Goal: Task Accomplishment & Management: Manage account settings

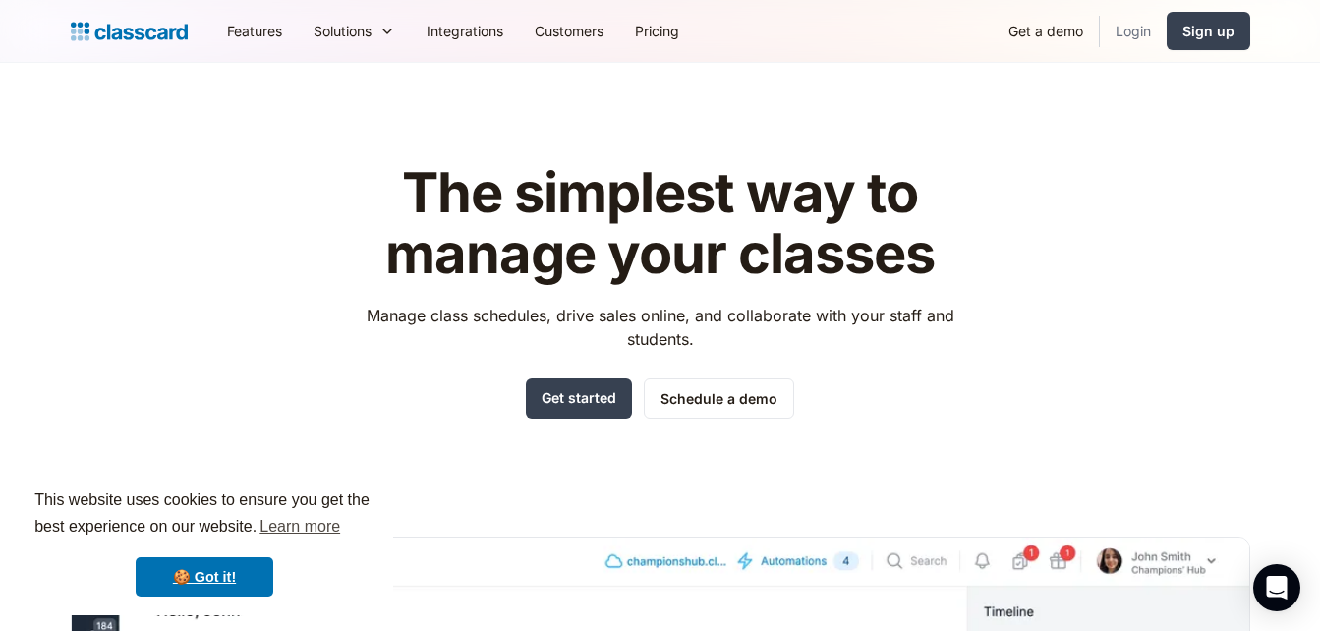
click at [1148, 25] on link "Login" at bounding box center [1133, 31] width 67 height 44
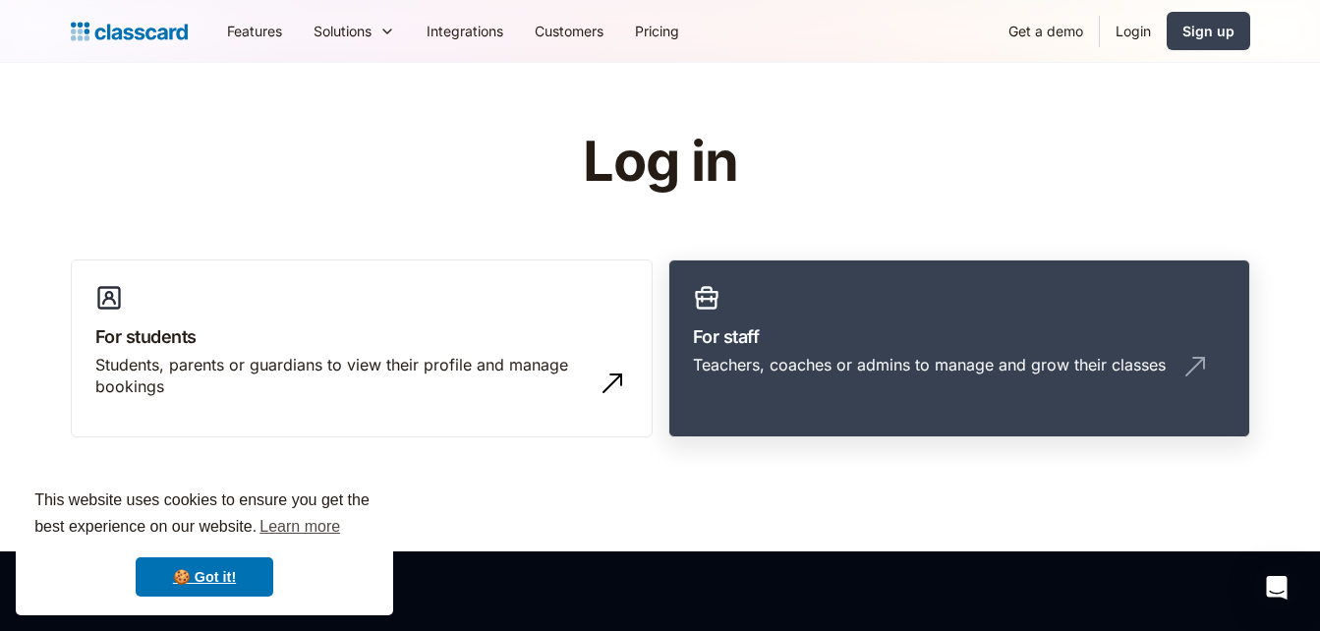
click at [786, 282] on link "For staff Teachers, coaches or admins to manage and grow their classes" at bounding box center [960, 349] width 582 height 179
